Goal: Information Seeking & Learning: Compare options

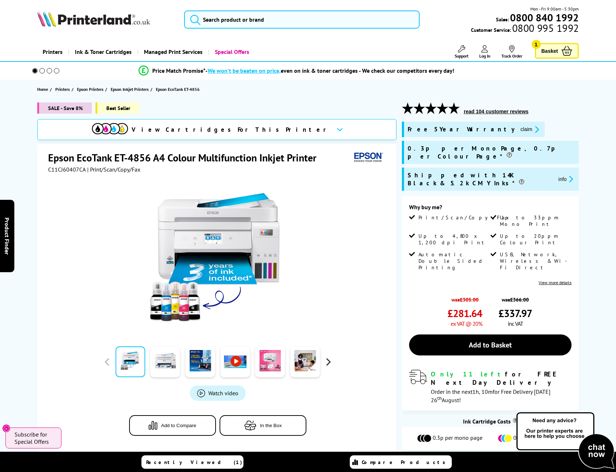
click at [328, 335] on div at bounding box center [218, 255] width 340 height 164
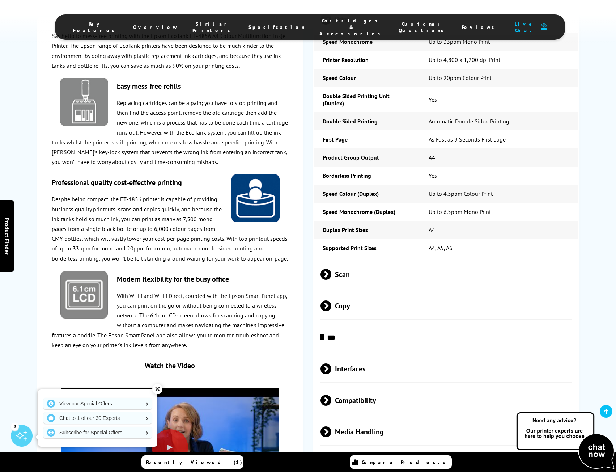
scroll to position [1049, 0]
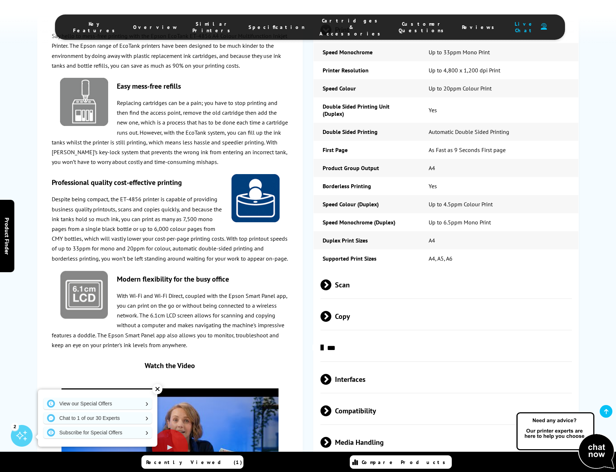
click at [356, 271] on span "Scan" at bounding box center [446, 284] width 251 height 27
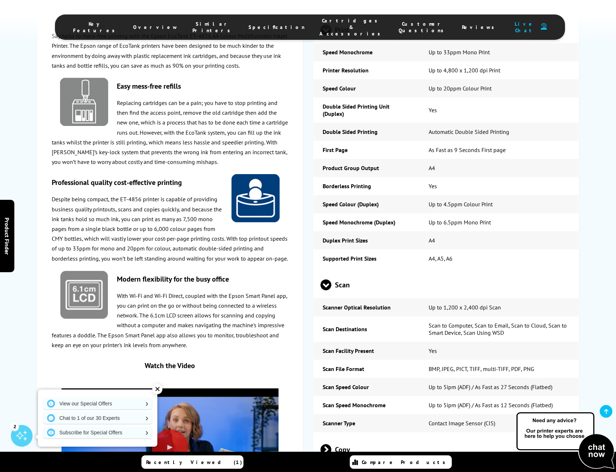
click at [358, 271] on span "Scan" at bounding box center [446, 284] width 251 height 27
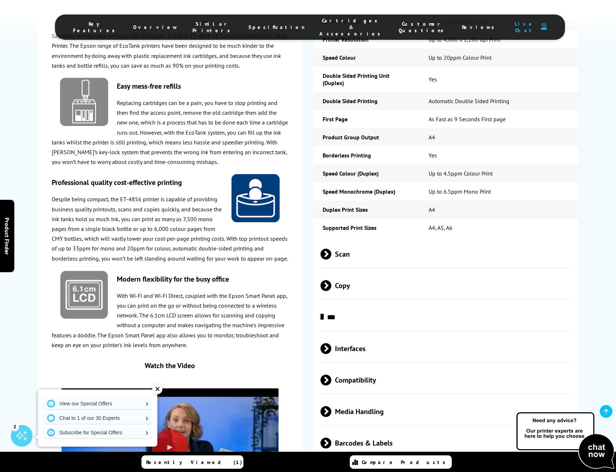
scroll to position [941, 0]
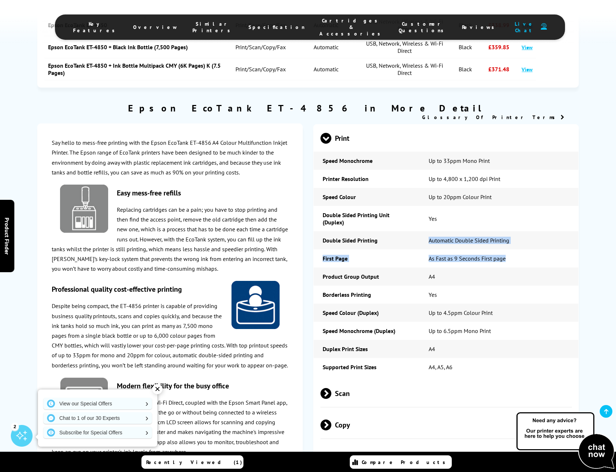
drag, startPoint x: 428, startPoint y: 216, endPoint x: 543, endPoint y: 224, distance: 115.0
click at [543, 224] on tbody "Speed Monochrome Up to 33ppm Mono Print Printer Resolution Up to 4,800 x 1,200 …" at bounding box center [446, 264] width 265 height 224
click at [508, 249] on td "As Fast as 9 Seconds First page" at bounding box center [499, 258] width 159 height 18
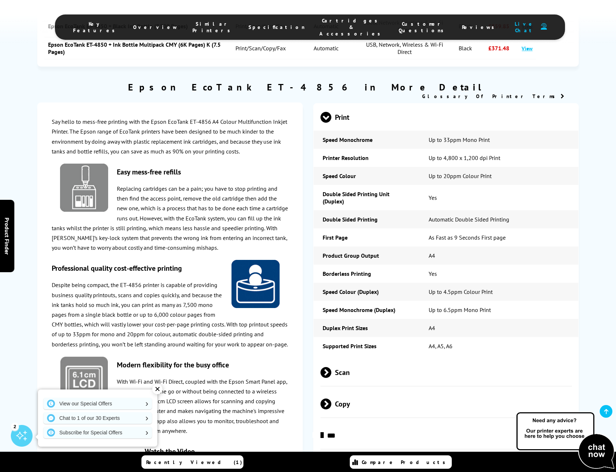
scroll to position [1013, 0]
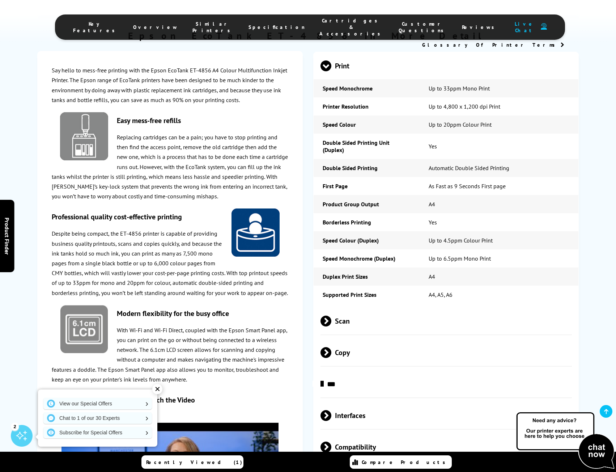
click at [361, 370] on span "***" at bounding box center [446, 383] width 251 height 27
click at [372, 339] on span "Copy" at bounding box center [446, 352] width 251 height 27
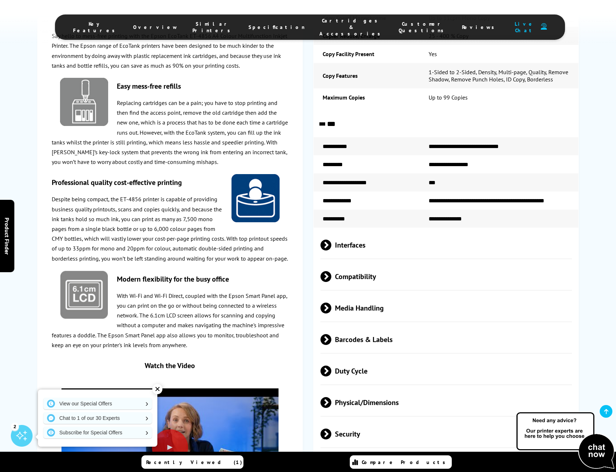
scroll to position [1411, 0]
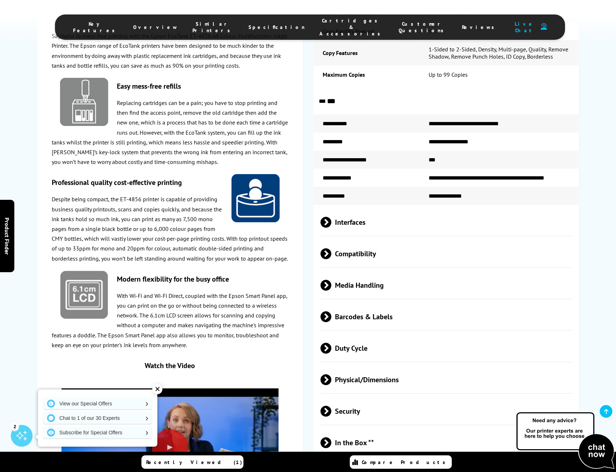
click at [394, 208] on span "Interfaces" at bounding box center [446, 221] width 251 height 27
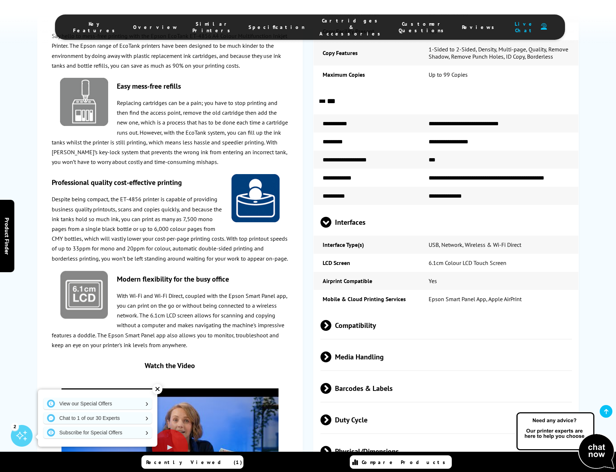
click at [394, 208] on span "Interfaces" at bounding box center [446, 221] width 251 height 27
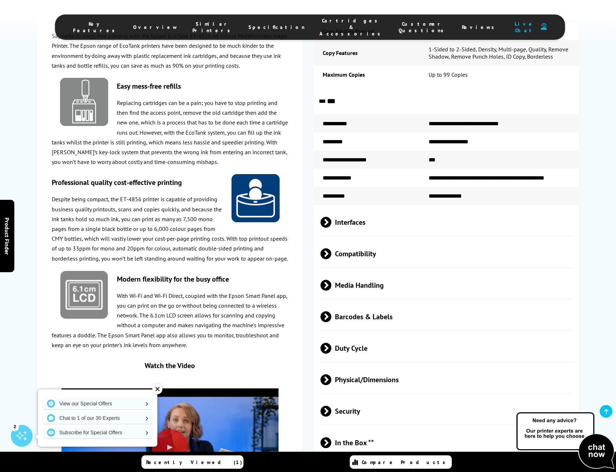
click at [389, 240] on span "Compatibility" at bounding box center [446, 253] width 251 height 27
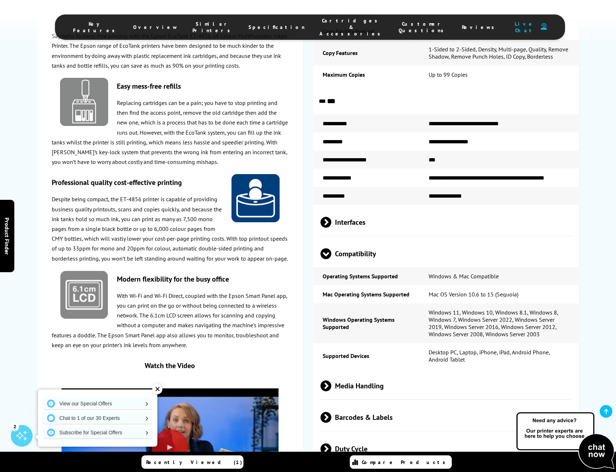
click at [387, 208] on span "Interfaces" at bounding box center [446, 221] width 251 height 27
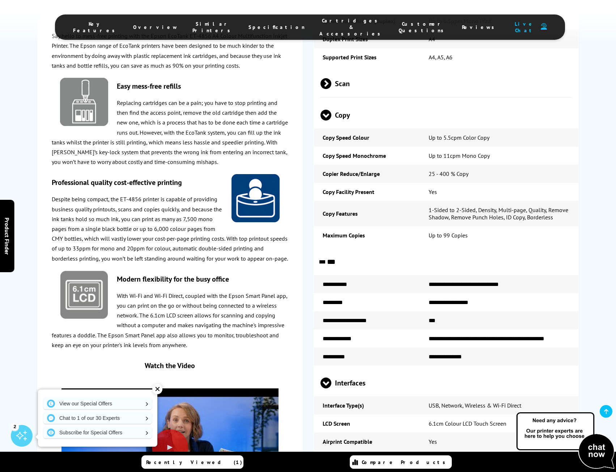
scroll to position [1122, 0]
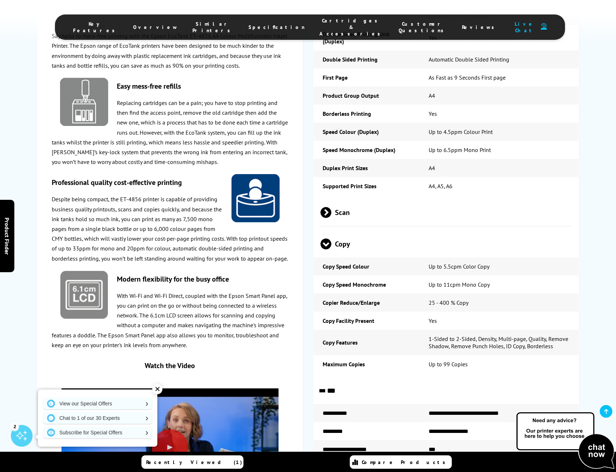
click at [386, 199] on span "Scan" at bounding box center [446, 212] width 251 height 27
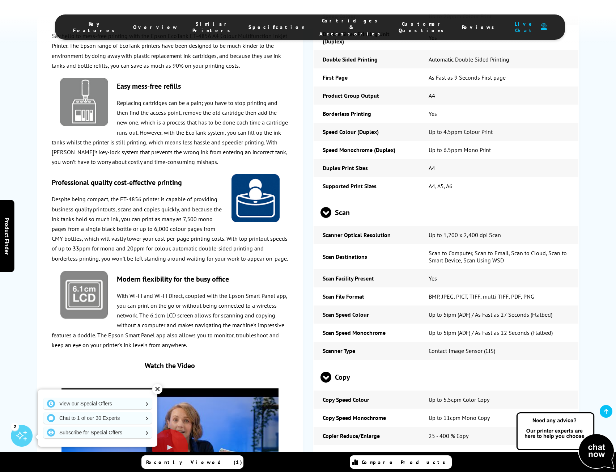
click at [385, 199] on span "Scan" at bounding box center [446, 212] width 251 height 27
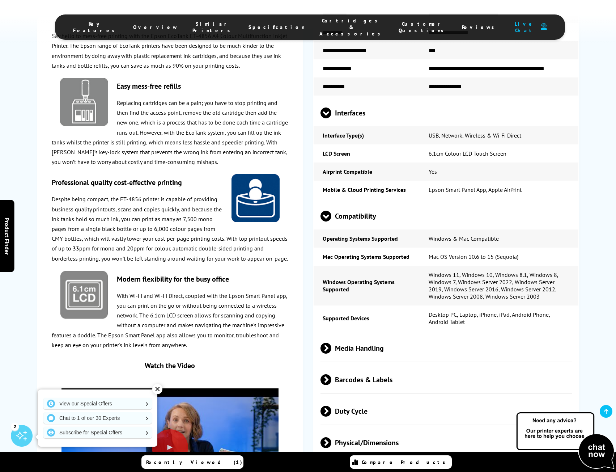
scroll to position [1664, 0]
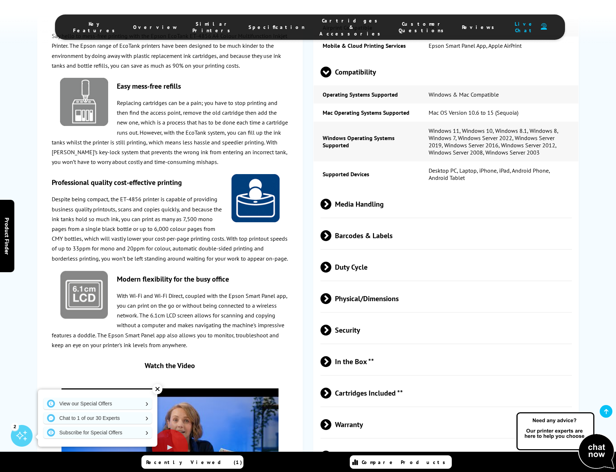
click at [383, 190] on span "Media Handling" at bounding box center [446, 203] width 251 height 27
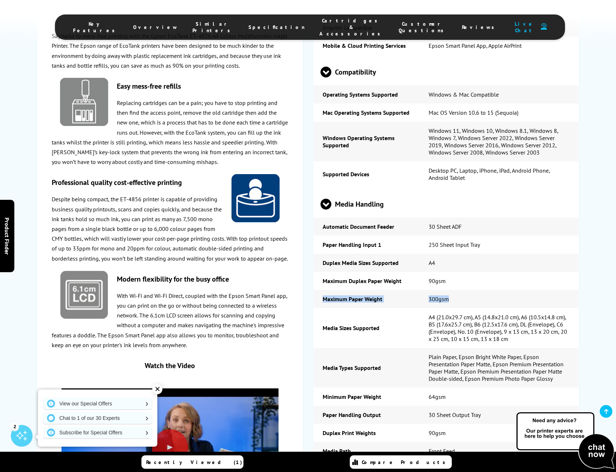
drag, startPoint x: 465, startPoint y: 272, endPoint x: 316, endPoint y: 266, distance: 149.9
click at [316, 290] on tr "Maximum Paper Weight 300gsm" at bounding box center [446, 299] width 265 height 18
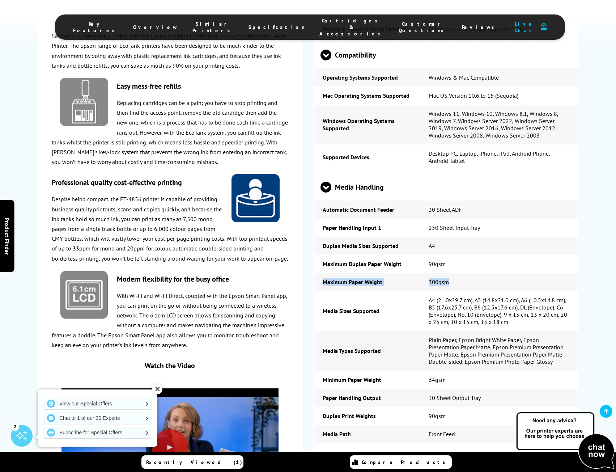
scroll to position [1737, 0]
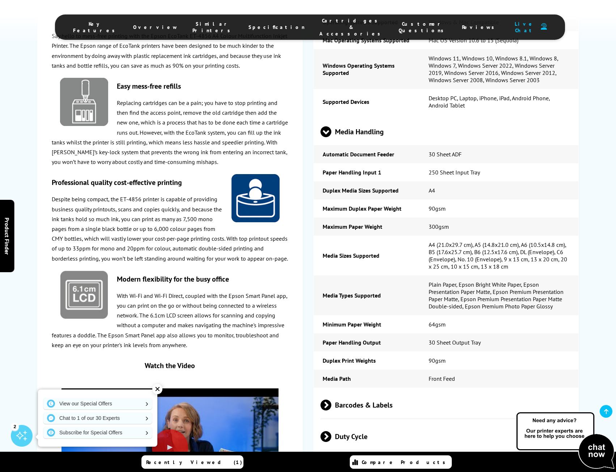
click at [426, 391] on span "Barcodes & Labels" at bounding box center [446, 404] width 251 height 27
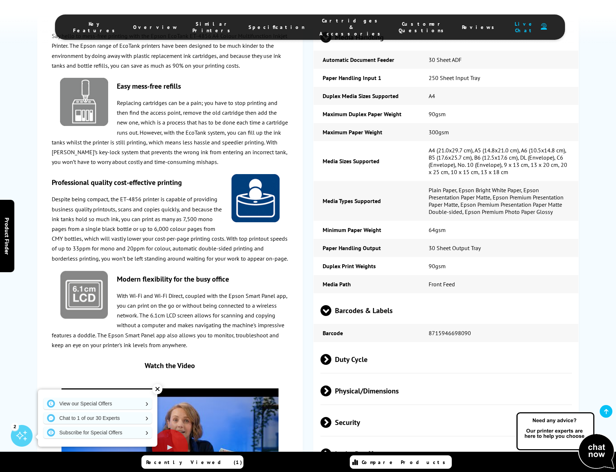
scroll to position [1845, 0]
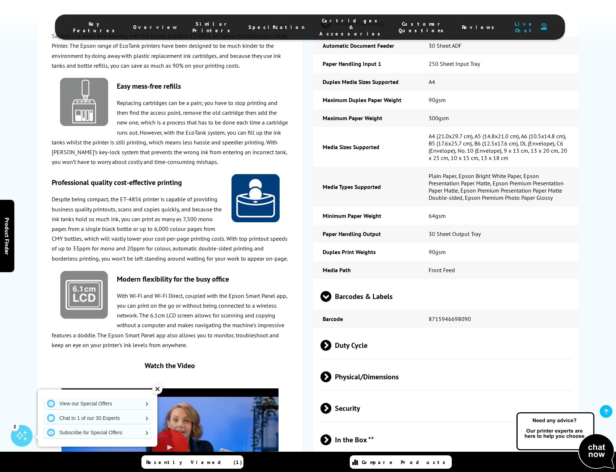
click at [434, 331] on span "Duty Cycle" at bounding box center [446, 344] width 251 height 27
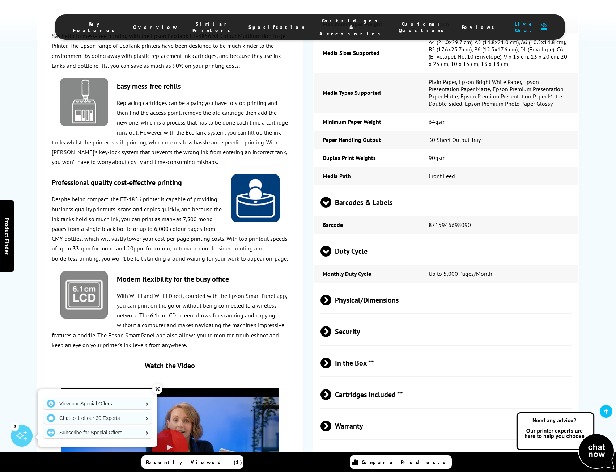
scroll to position [1954, 0]
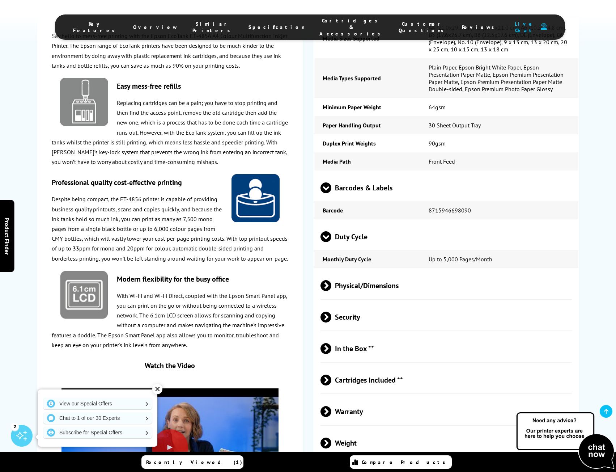
click at [441, 272] on span "Physical/Dimensions" at bounding box center [446, 285] width 251 height 27
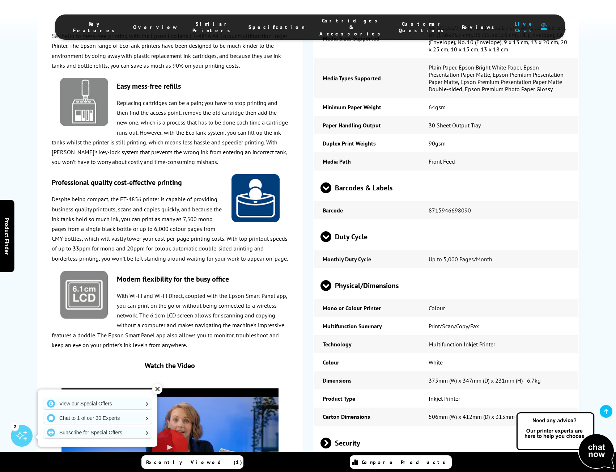
click at [443, 272] on span "Physical/Dimensions" at bounding box center [446, 285] width 251 height 27
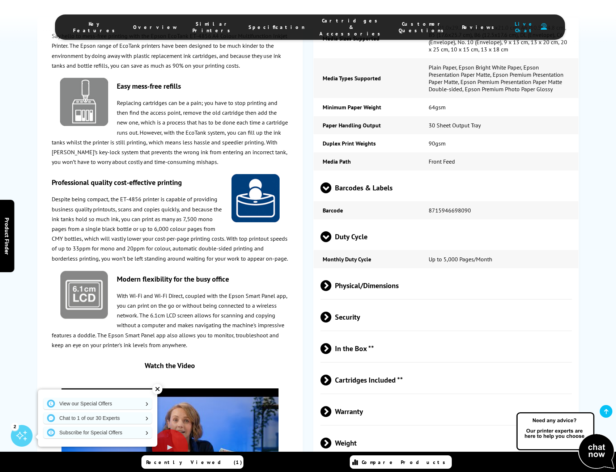
click at [389, 303] on span "Security" at bounding box center [446, 316] width 251 height 27
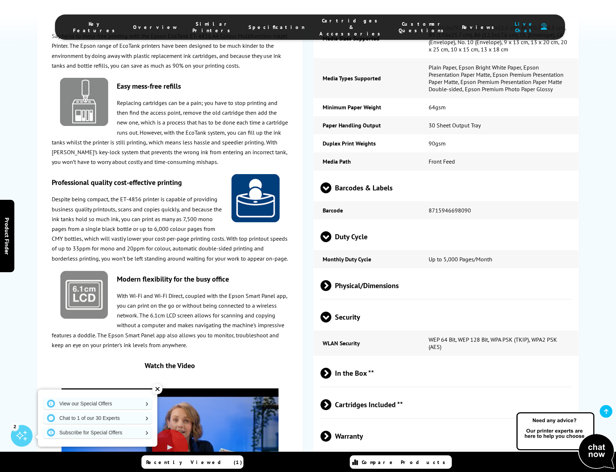
click at [450, 303] on span "Security" at bounding box center [446, 316] width 251 height 27
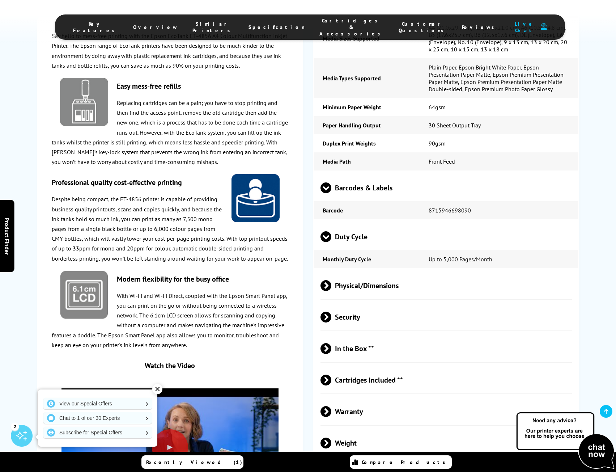
click at [380, 335] on span "In the Box **" at bounding box center [446, 348] width 251 height 27
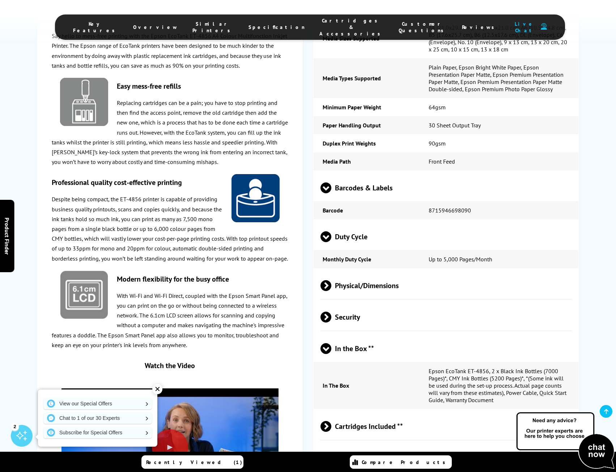
click at [429, 335] on span "In the Box **" at bounding box center [446, 348] width 251 height 27
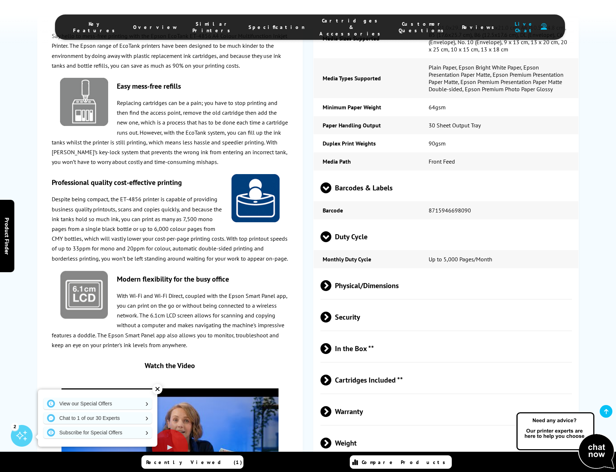
click at [389, 366] on span "Cartridges Included **" at bounding box center [446, 379] width 251 height 27
click at [440, 366] on span "Cartridges Included **" at bounding box center [446, 379] width 251 height 27
click at [439, 366] on span "Cartridges Included **" at bounding box center [446, 379] width 251 height 27
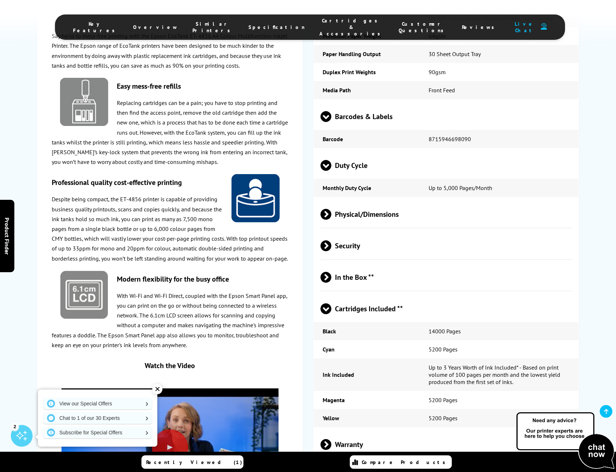
scroll to position [2026, 0]
click at [429, 294] on span "Cartridges Included **" at bounding box center [446, 307] width 251 height 27
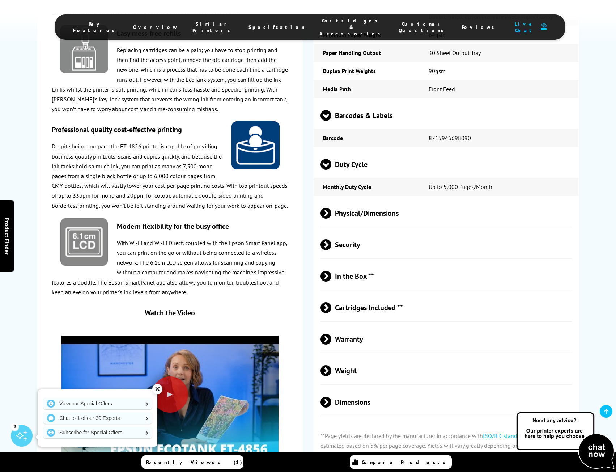
click at [399, 325] on span "Warranty" at bounding box center [446, 338] width 251 height 27
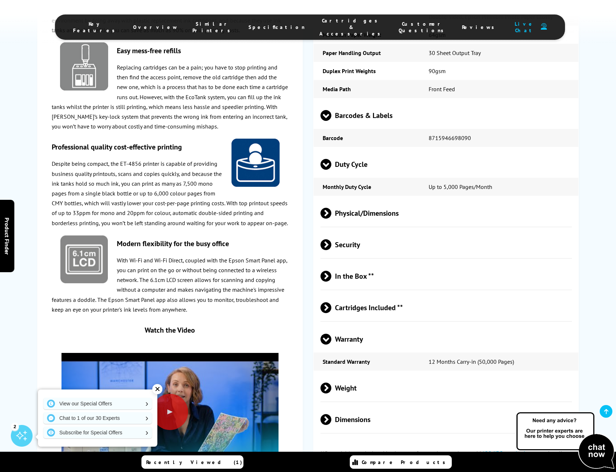
click at [403, 325] on span "Warranty" at bounding box center [446, 338] width 251 height 27
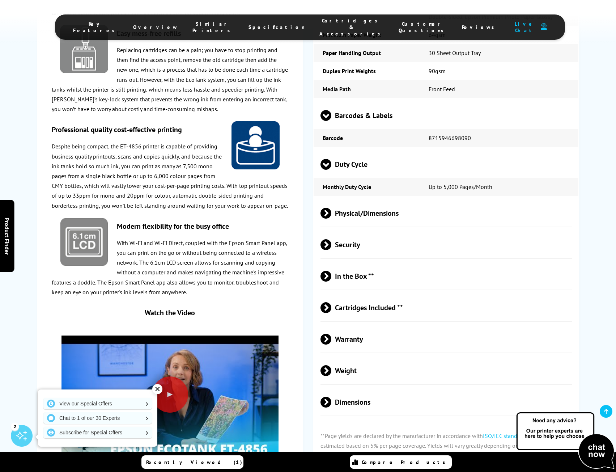
click at [394, 325] on span "Warranty" at bounding box center [446, 338] width 251 height 27
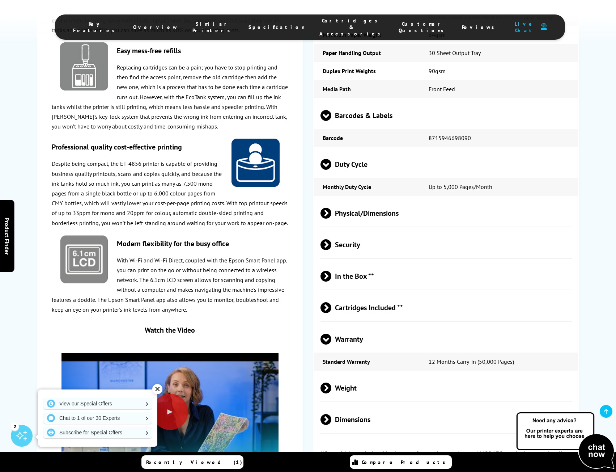
click at [375, 374] on span "Weight" at bounding box center [446, 387] width 251 height 27
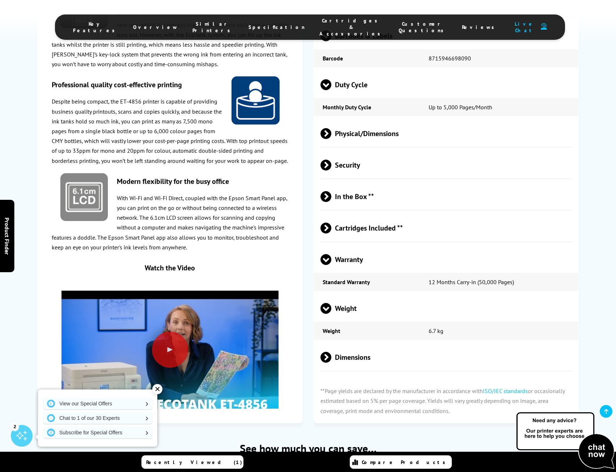
scroll to position [2135, 0]
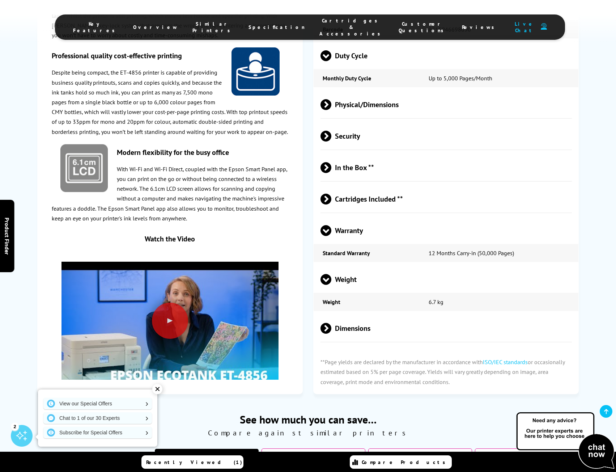
click at [390, 314] on span "Dimensions" at bounding box center [446, 327] width 251 height 27
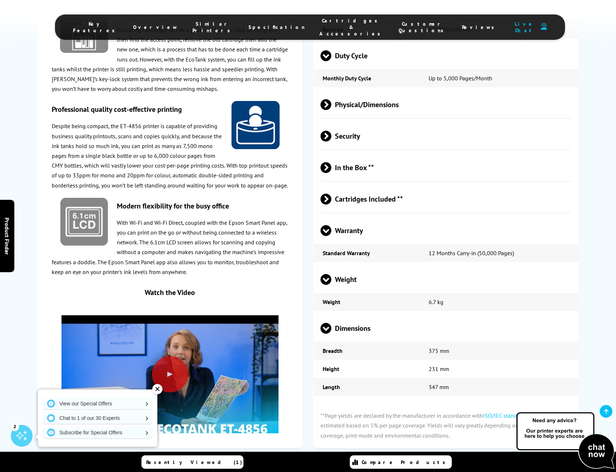
click at [397, 314] on span "Dimensions" at bounding box center [446, 327] width 251 height 27
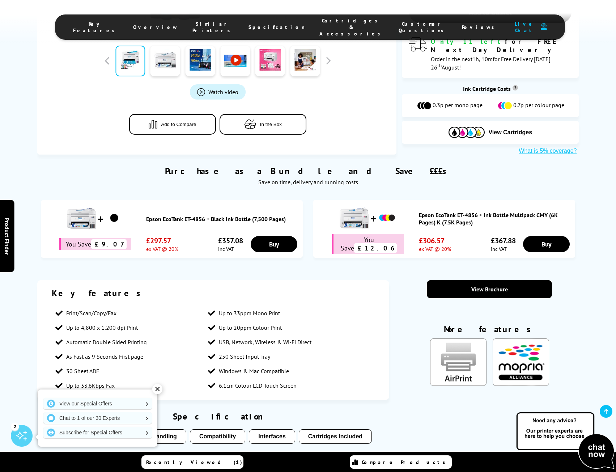
scroll to position [0, 0]
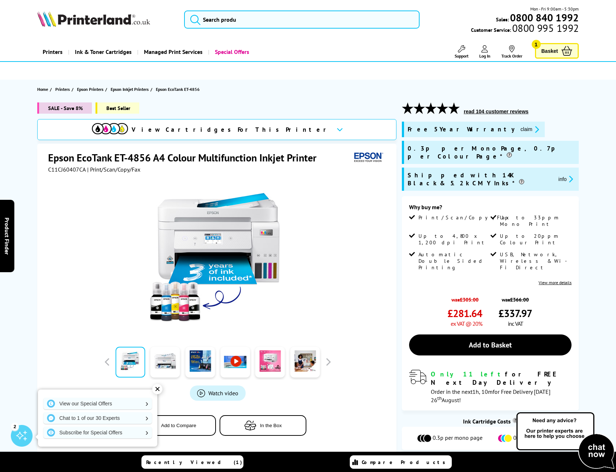
click at [46, 52] on link "Printers" at bounding box center [52, 52] width 31 height 18
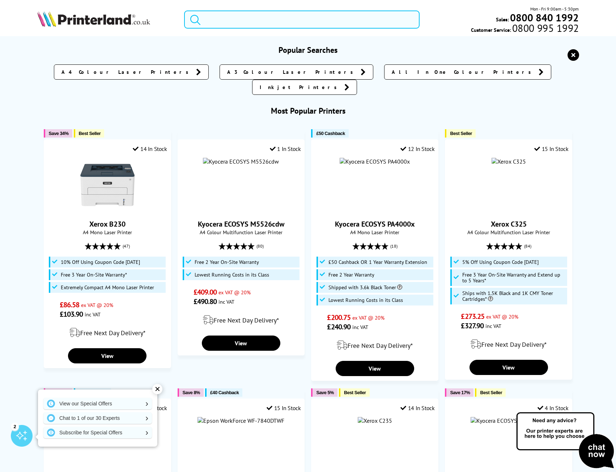
drag, startPoint x: 238, startPoint y: 28, endPoint x: 241, endPoint y: 24, distance: 4.9
click at [239, 26] on input "search" at bounding box center [302, 19] width 236 height 18
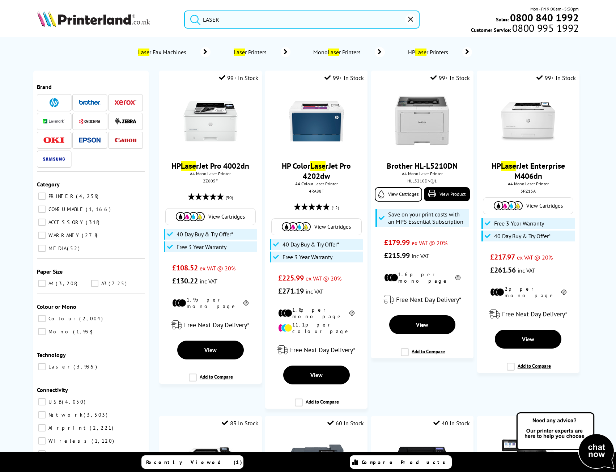
type input "LASER"
click at [185, 10] on button "submit" at bounding box center [194, 18] width 18 height 16
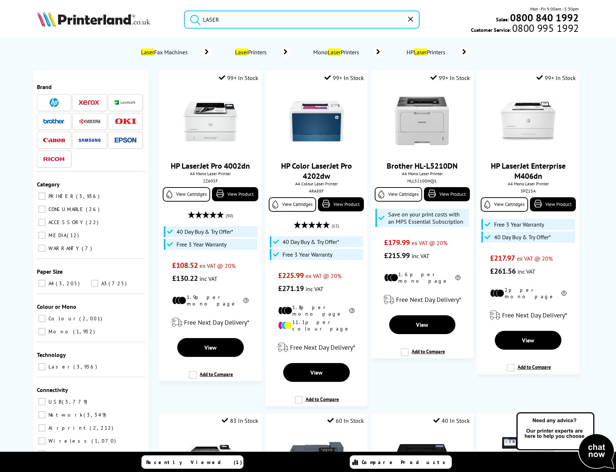
click at [261, 54] on span "Laser Printers" at bounding box center [252, 51] width 37 height 7
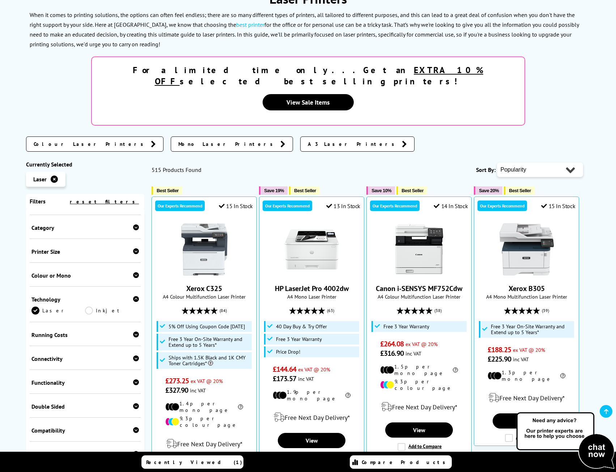
scroll to position [72, 0]
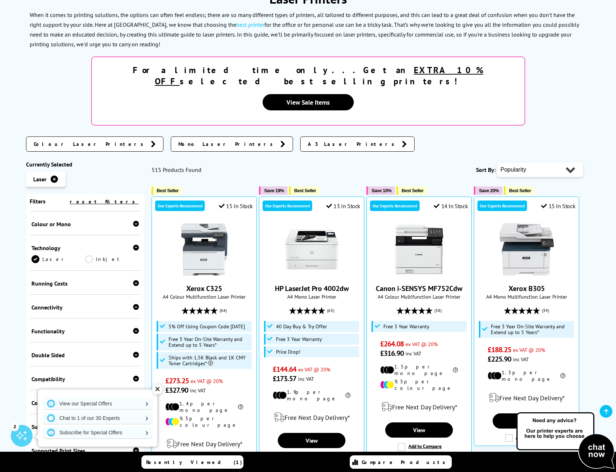
click at [84, 280] on div "Running Costs" at bounding box center [85, 283] width 108 height 7
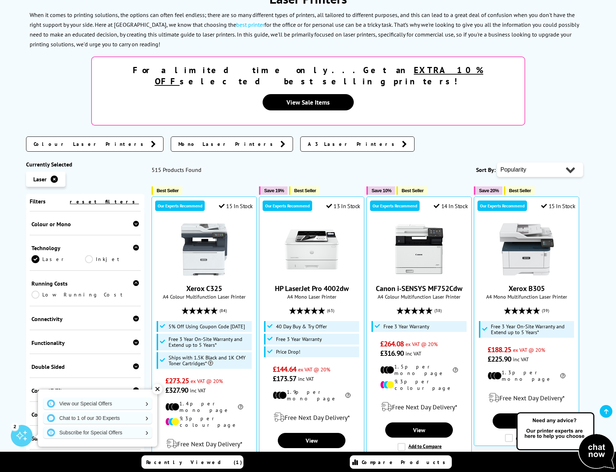
click at [84, 280] on div "Running Costs" at bounding box center [85, 283] width 108 height 7
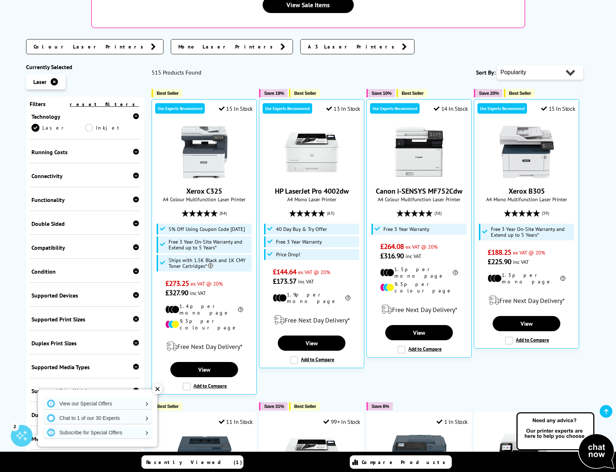
scroll to position [253, 0]
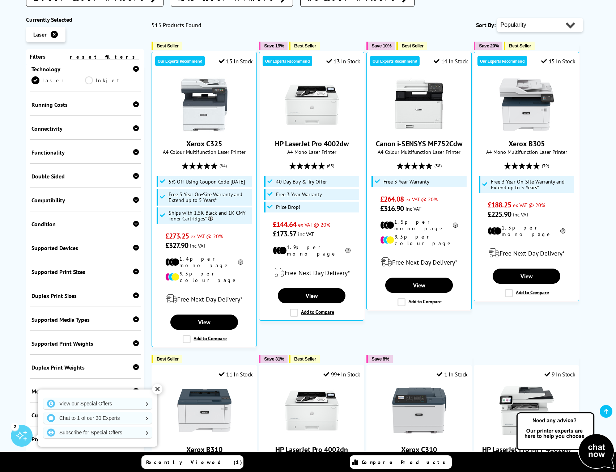
click at [91, 268] on div "Supported Print Sizes" at bounding box center [85, 271] width 108 height 7
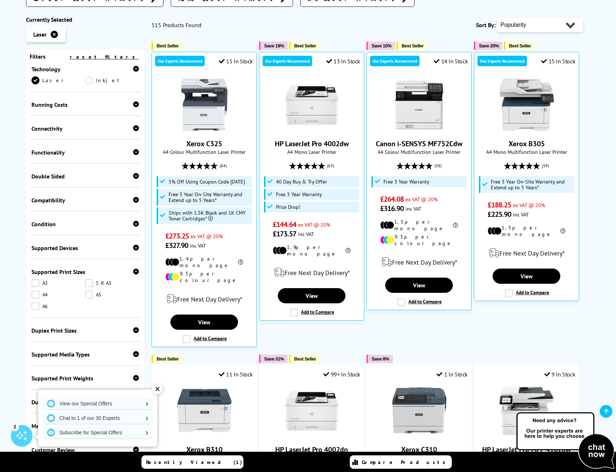
click at [95, 268] on div "Supported Print Sizes" at bounding box center [85, 271] width 108 height 7
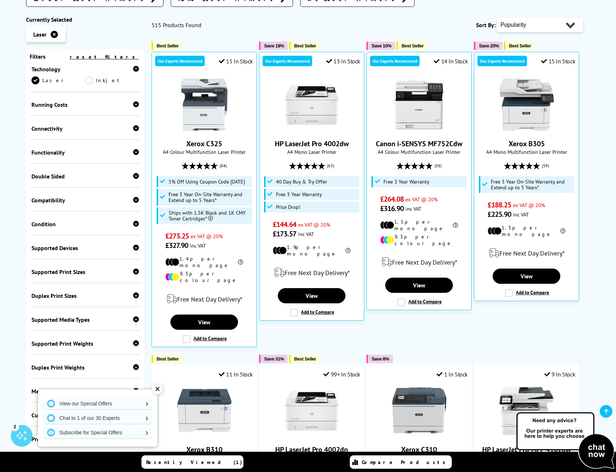
click at [86, 292] on div "Duplex Print Sizes" at bounding box center [85, 295] width 108 height 7
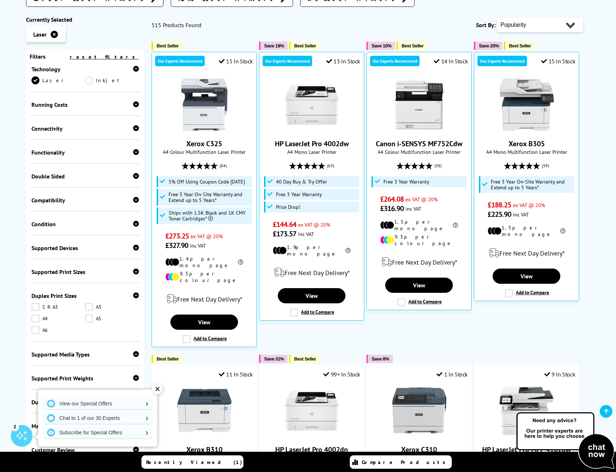
click at [38, 326] on link "A6" at bounding box center [58, 330] width 54 height 8
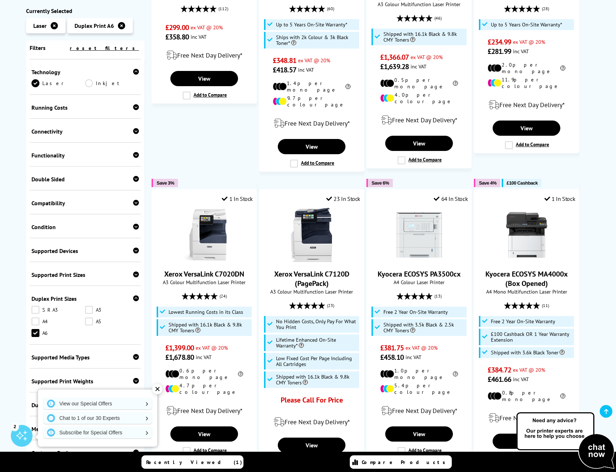
scroll to position [141, 0]
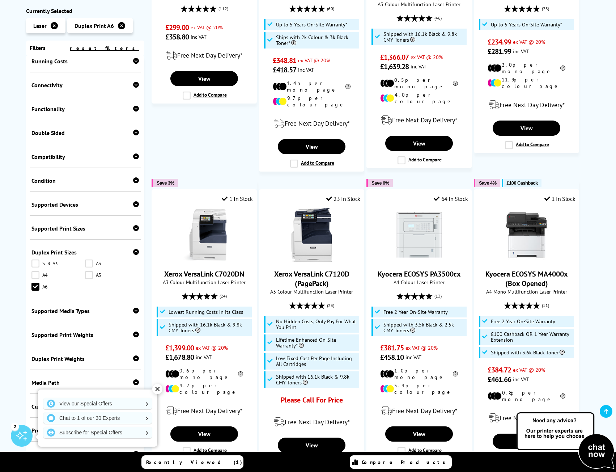
click at [86, 314] on div "Supported Media Types Plain Paper Cardstock Letterhead Recycled Paper Glossy Ma…" at bounding box center [85, 310] width 111 height 24
click at [109, 312] on div "Supported Media Types" at bounding box center [85, 310] width 108 height 7
click at [109, 313] on div "Supported Media Types" at bounding box center [85, 310] width 108 height 7
click at [80, 339] on div "Supported Print Weights 60gsm 80gsm 100gsm 120gsm 140gsm 160gsm 180gsm 200gsm" at bounding box center [85, 334] width 111 height 24
click at [108, 333] on div "Supported Print Weights" at bounding box center [85, 334] width 108 height 7
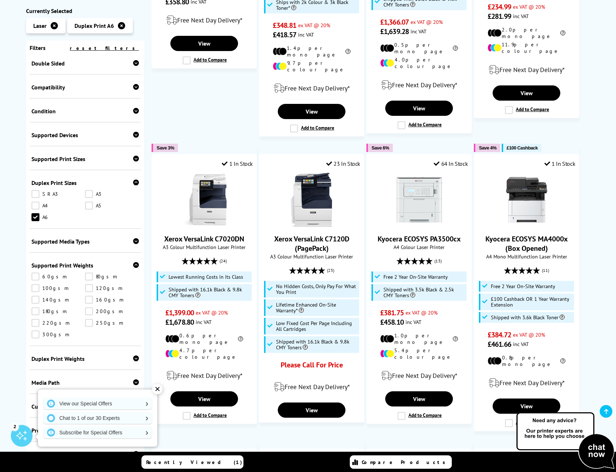
scroll to position [289, 0]
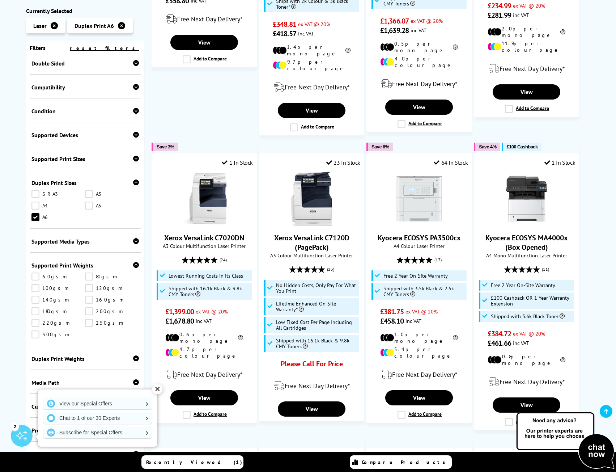
click at [104, 361] on div "Duplex Print Weights" at bounding box center [85, 358] width 108 height 7
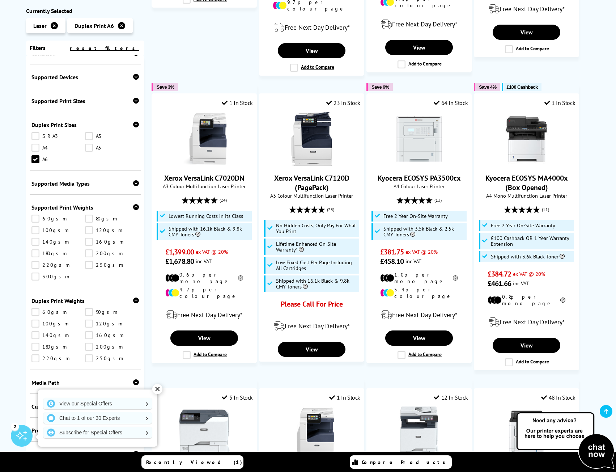
scroll to position [362, 0]
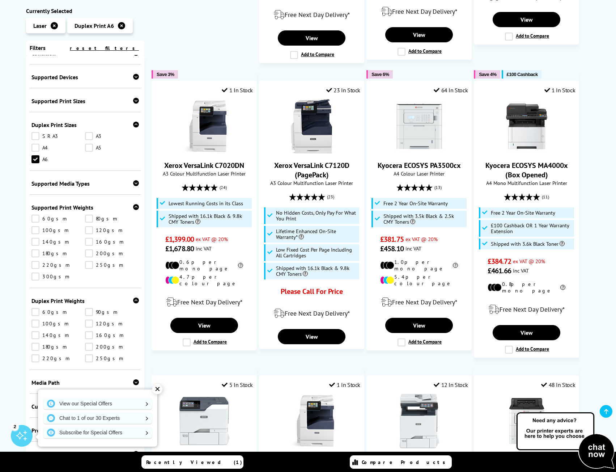
click at [88, 382] on div "Media Path" at bounding box center [85, 382] width 108 height 7
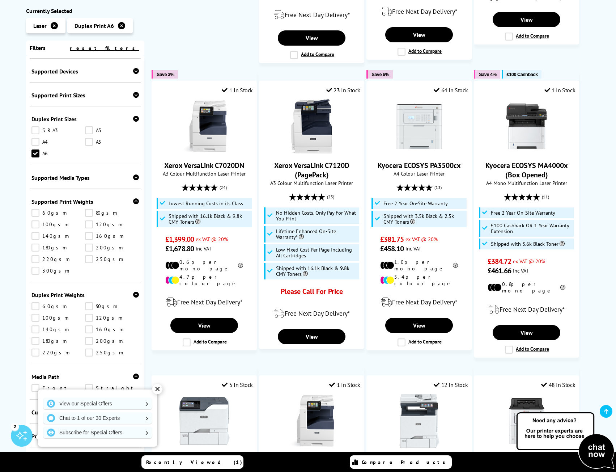
scroll to position [280, 0]
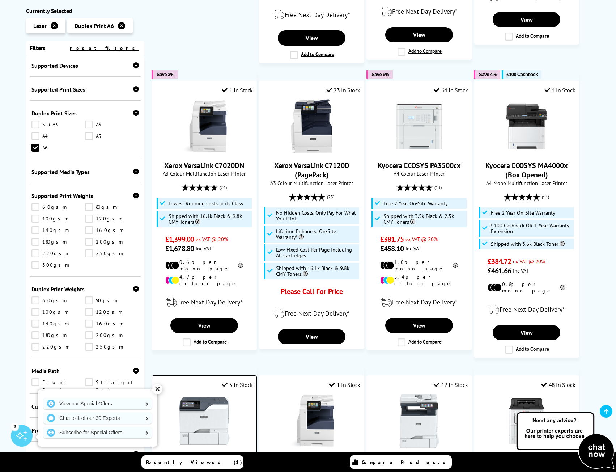
drag, startPoint x: 159, startPoint y: 386, endPoint x: 152, endPoint y: 389, distance: 7.6
click at [159, 386] on div "✕" at bounding box center [157, 389] width 10 height 10
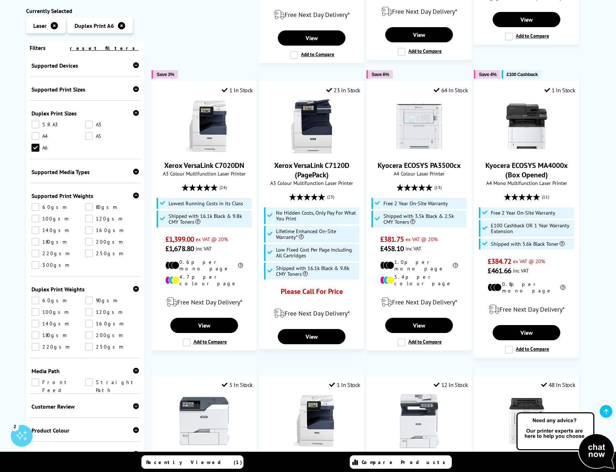
click at [81, 404] on div "Customer Review" at bounding box center [85, 406] width 108 height 7
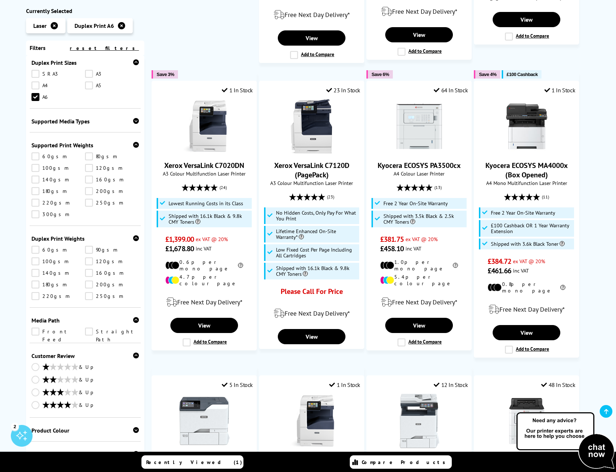
click at [84, 432] on div "Product Colour" at bounding box center [85, 430] width 108 height 7
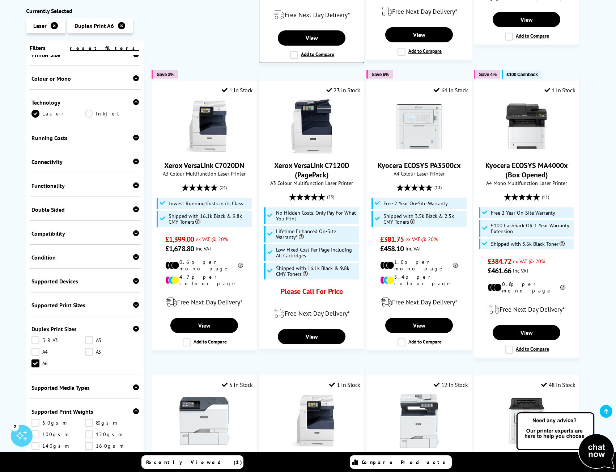
scroll to position [28, 0]
